Goal: Information Seeking & Learning: Learn about a topic

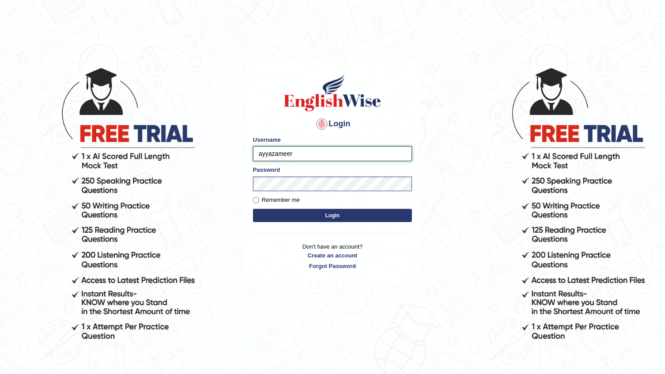
click at [303, 150] on input "ayyazameer" at bounding box center [332, 153] width 159 height 15
drag, startPoint x: 292, startPoint y: 155, endPoint x: 256, endPoint y: 151, distance: 36.8
click at [256, 151] on input "ayyazameer" at bounding box center [332, 153] width 159 height 15
type input "mohamedelza"
click at [251, 230] on div "Login Please fix the following errors: Username mohamedelza Password Remember m…" at bounding box center [332, 171] width 174 height 221
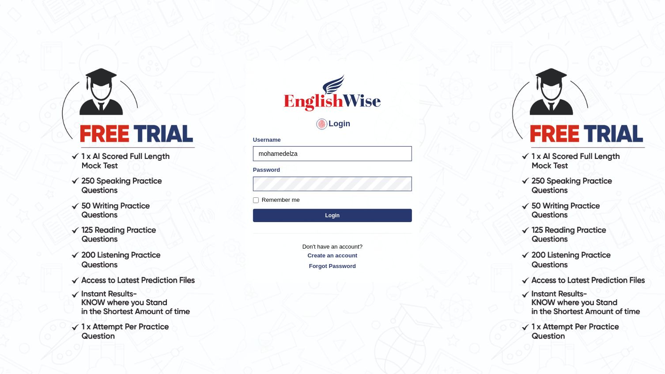
click at [267, 219] on button "Login" at bounding box center [332, 215] width 159 height 13
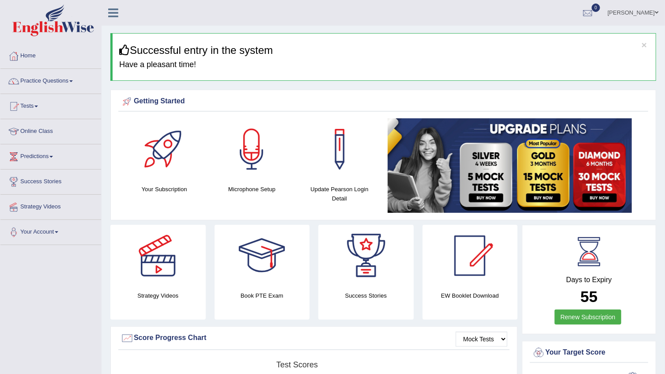
click at [618, 13] on link "[PERSON_NAME]" at bounding box center [633, 11] width 64 height 23
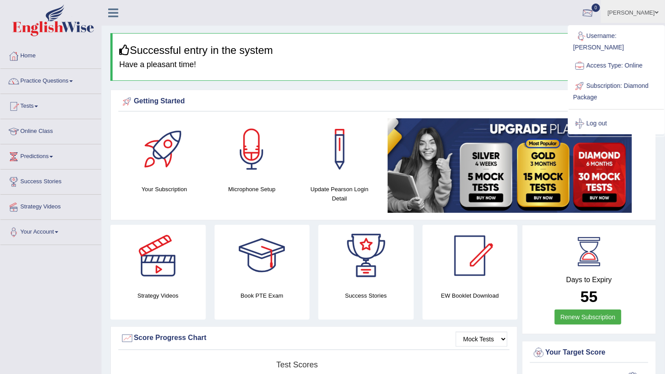
click at [480, 16] on ul "[PERSON_NAME] Toggle navigation Username: [PERSON_NAME] Access Type: Online Sub…" at bounding box center [468, 12] width 394 height 25
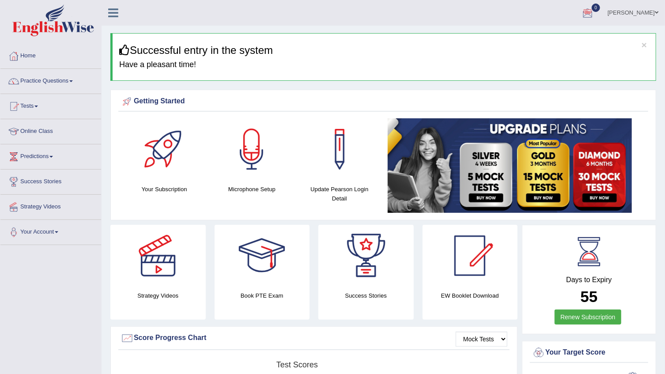
click at [56, 211] on link "Strategy Videos" at bounding box center [50, 206] width 101 height 22
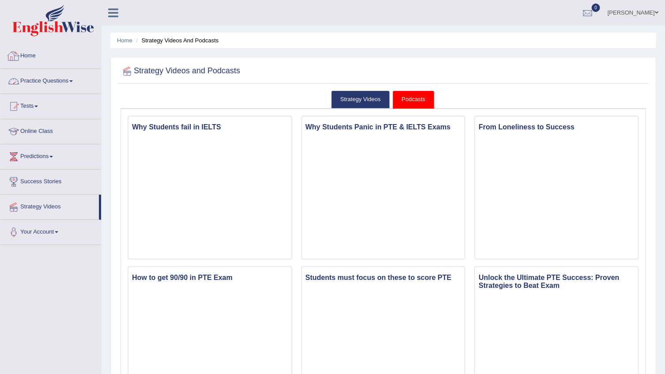
click at [62, 79] on link "Practice Questions" at bounding box center [50, 80] width 101 height 22
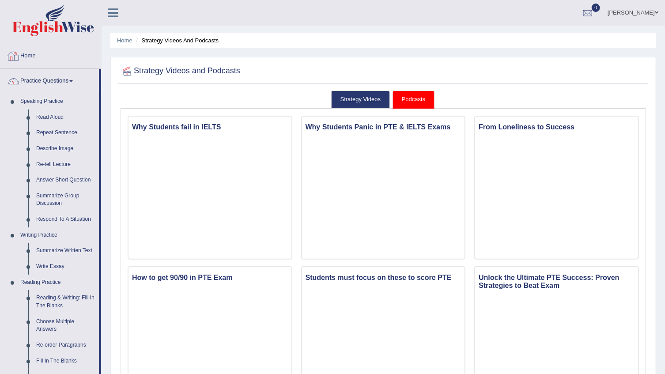
click at [29, 50] on link "Home" at bounding box center [50, 55] width 101 height 22
